Goal: Find specific page/section: Find specific page/section

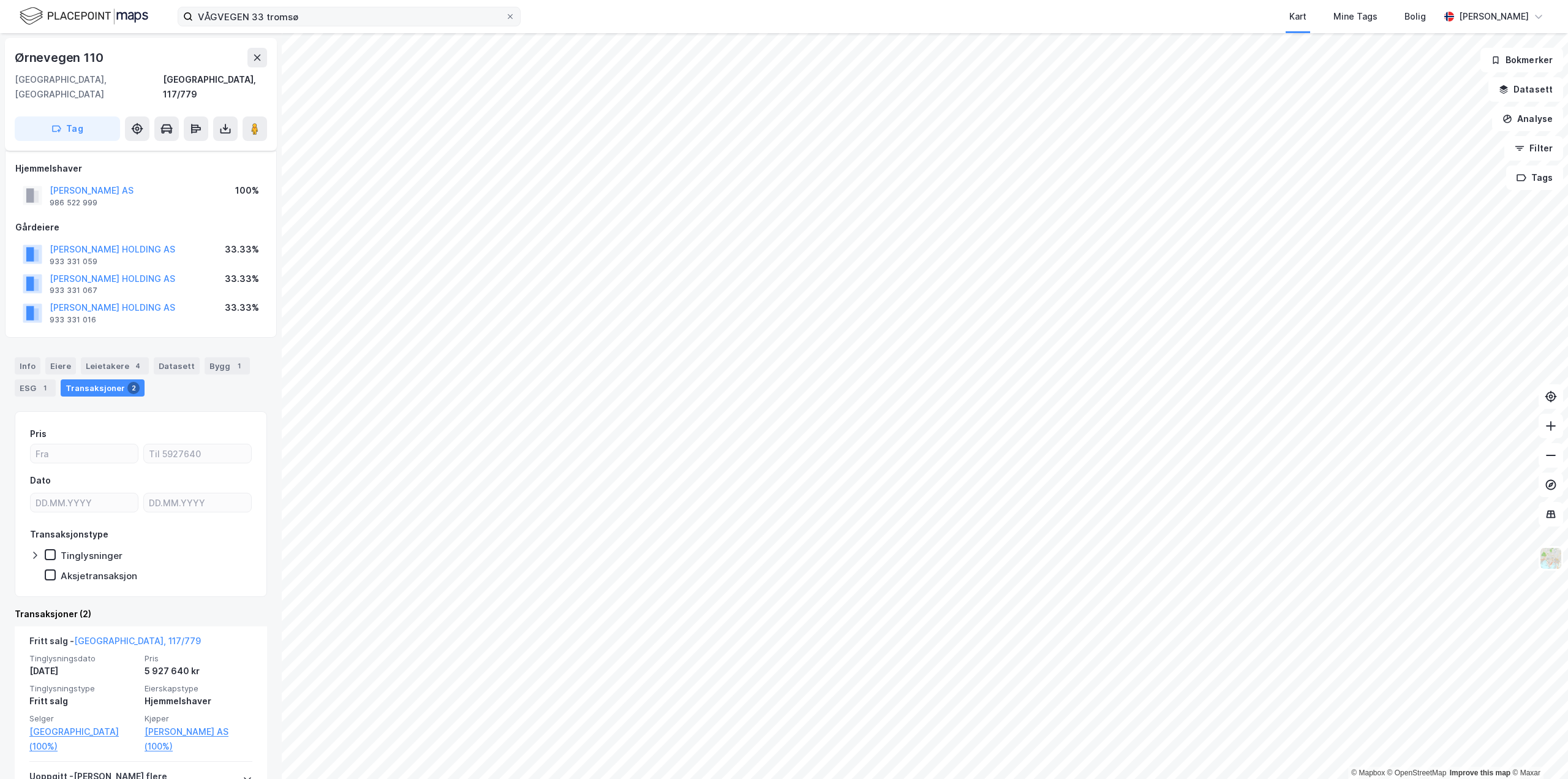
scroll to position [132, 0]
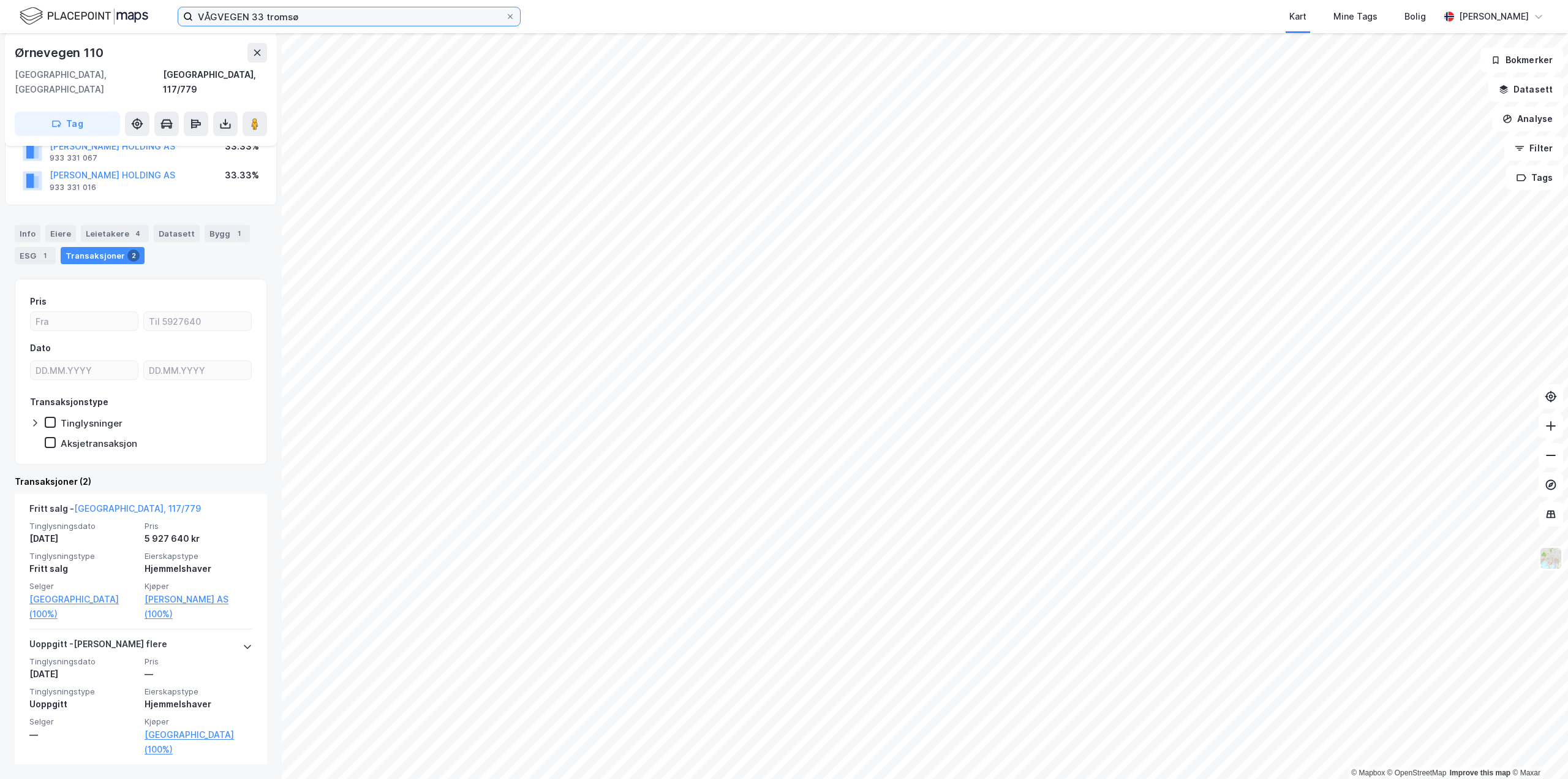
click at [423, 23] on input "VÅGVEGEN 33 tromsø" at bounding box center [349, 16] width 312 height 19
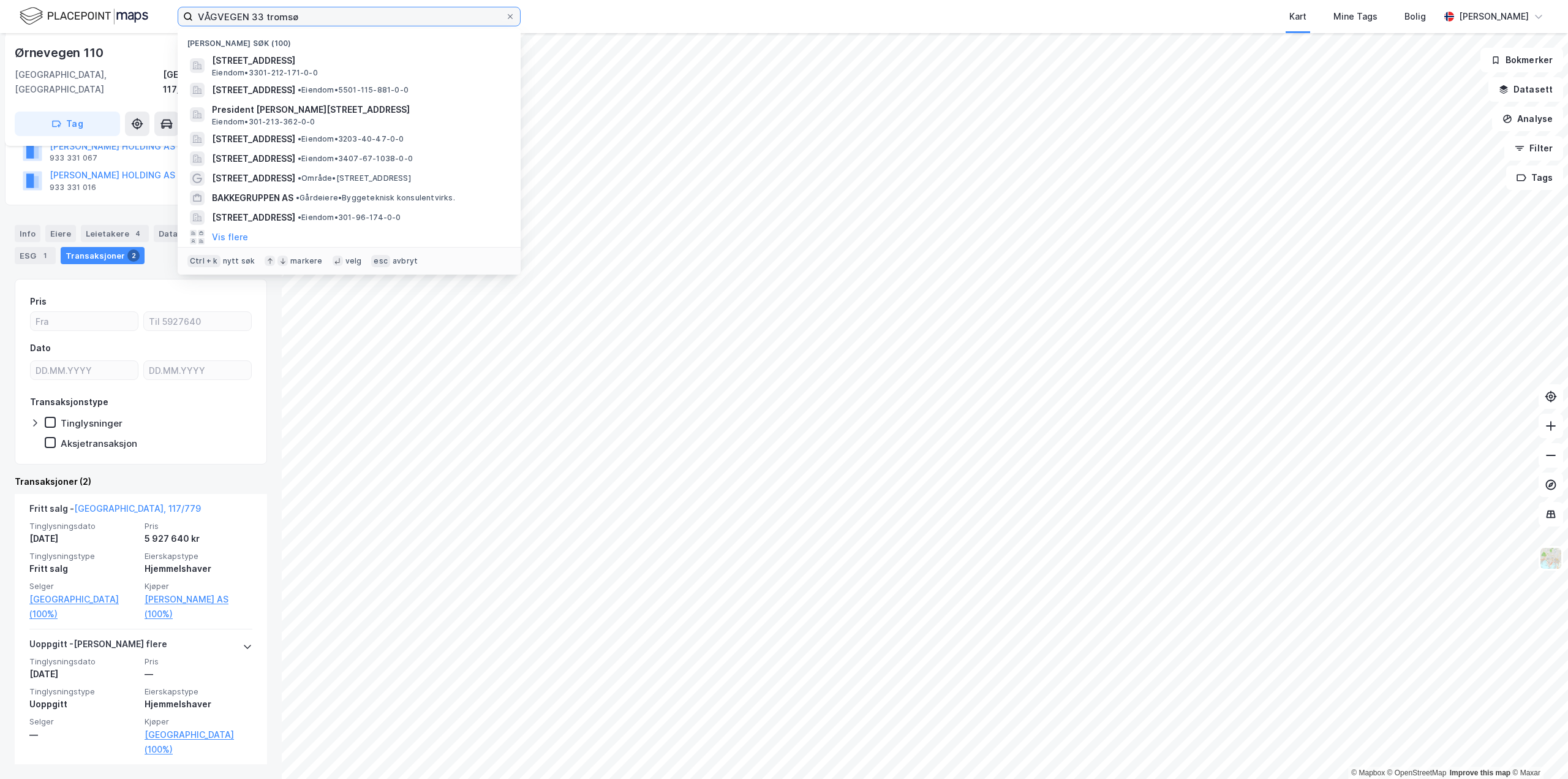
click at [423, 23] on input "VÅGVEGEN 33 tromsø" at bounding box center [349, 16] width 312 height 19
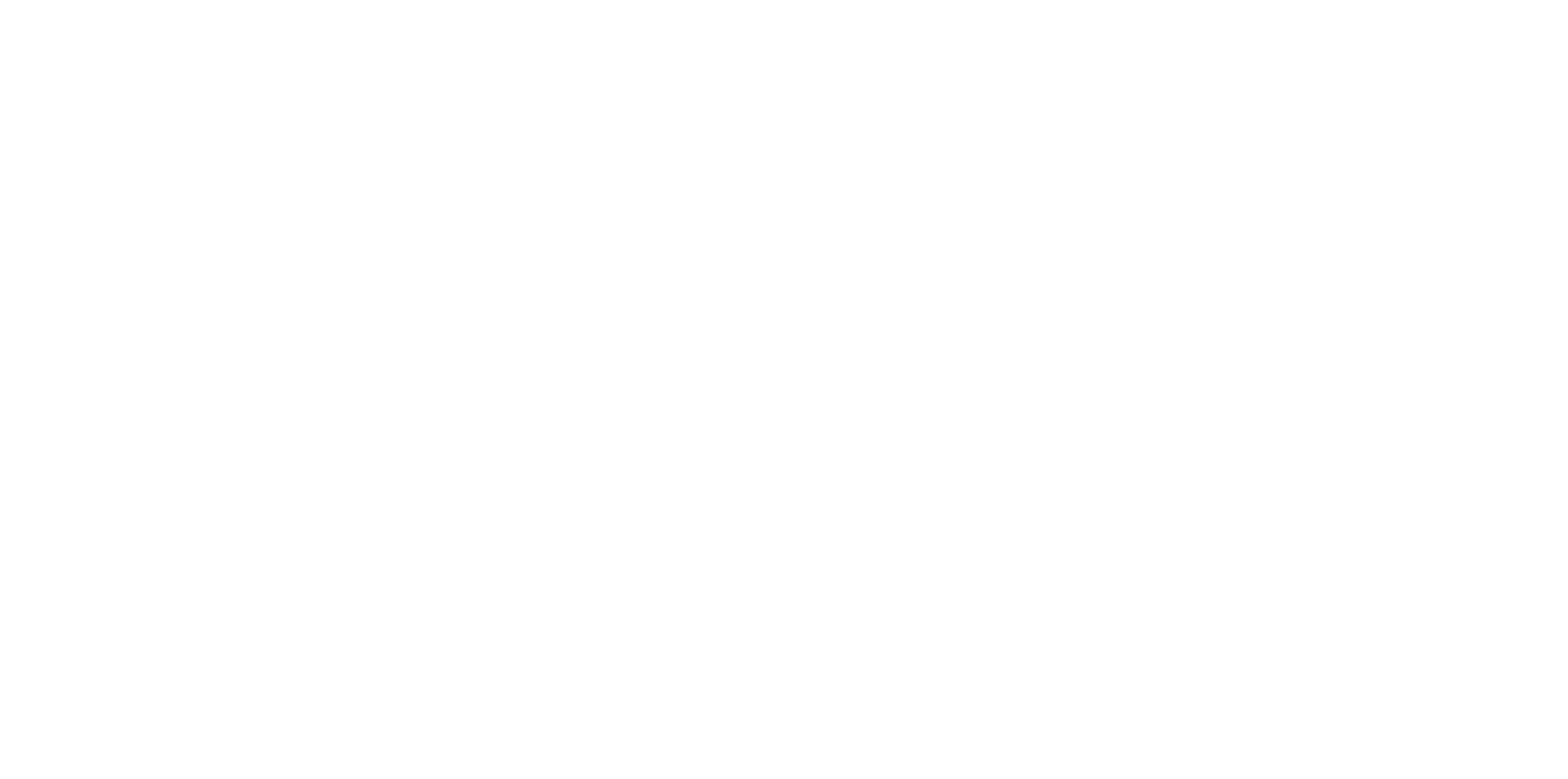
click at [382, 107] on div at bounding box center [784, 389] width 1568 height 779
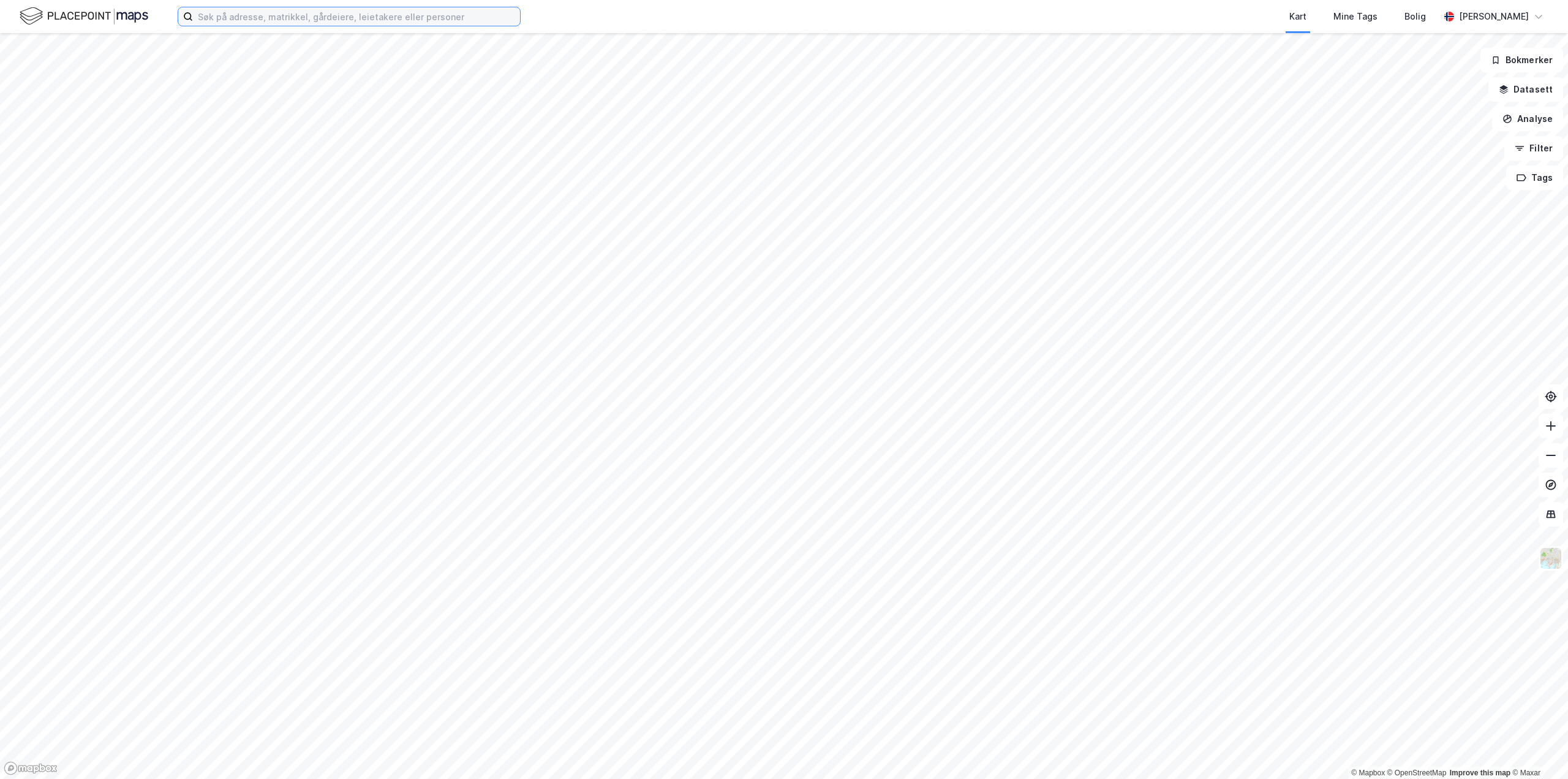
click at [380, 19] on input at bounding box center [357, 16] width 327 height 19
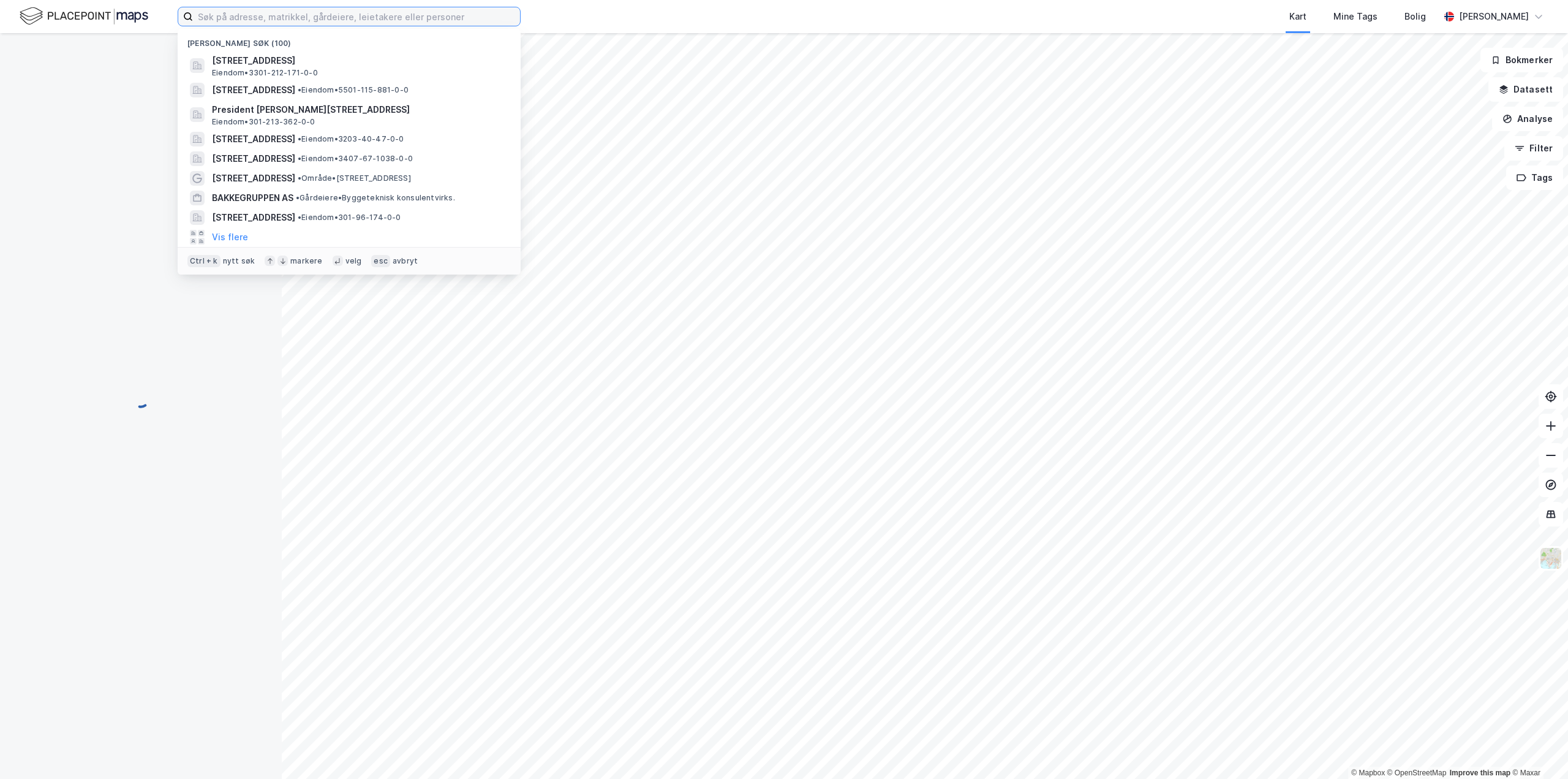
paste input "[STREET_ADDRESS]"
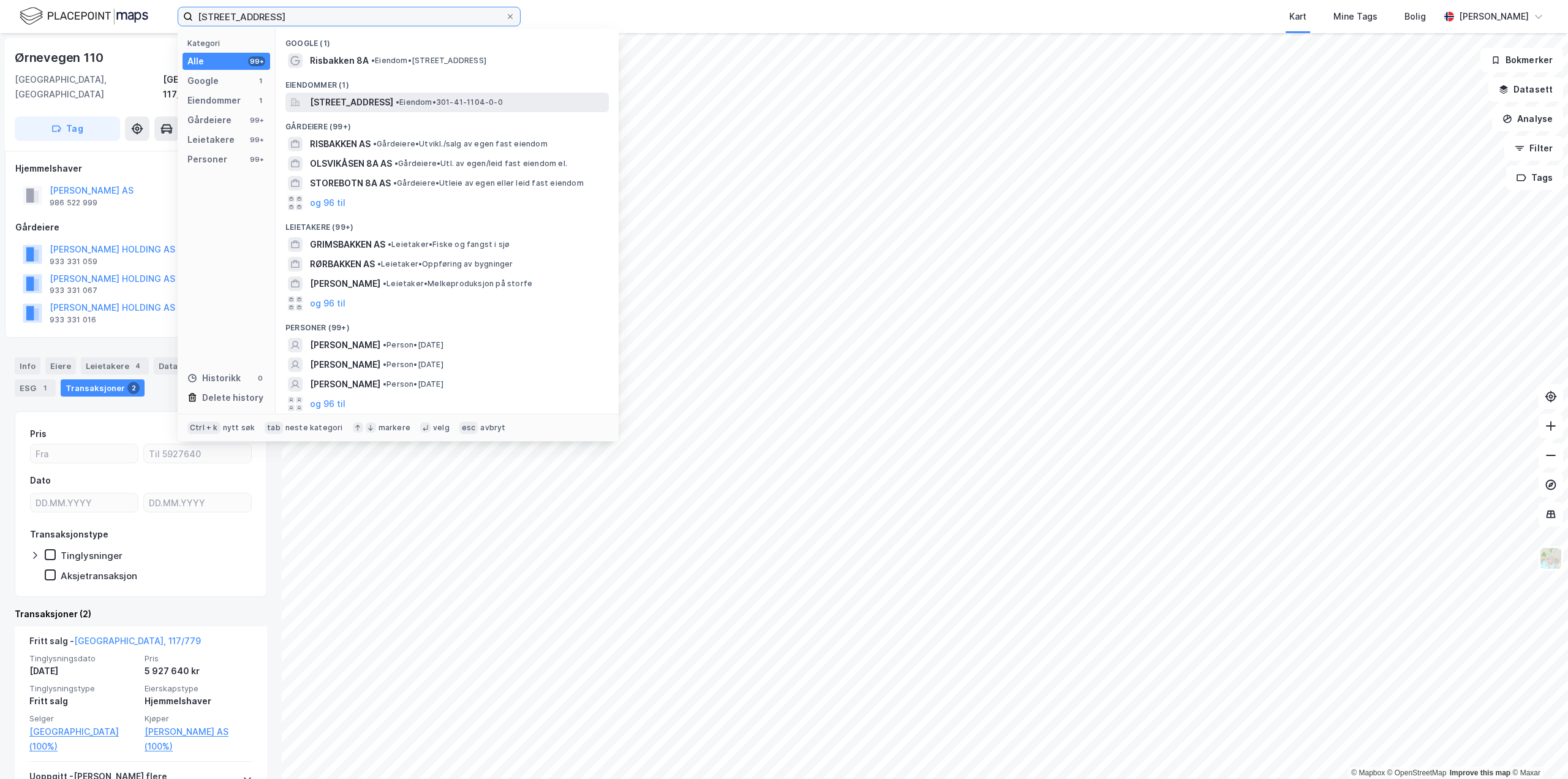
type input "[STREET_ADDRESS]"
click at [368, 97] on span "[STREET_ADDRESS]" at bounding box center [351, 102] width 83 height 15
